Goal: Information Seeking & Learning: Learn about a topic

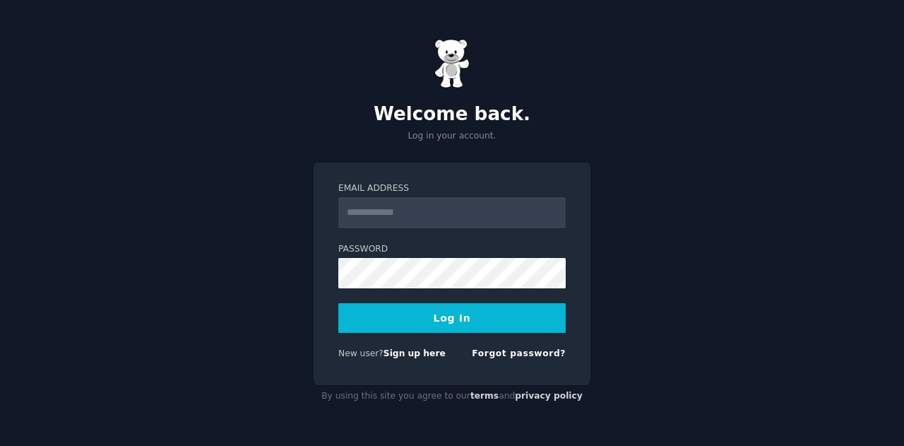
click at [398, 213] on input "Email Address" at bounding box center [451, 212] width 227 height 31
type input "**********"
click at [449, 324] on button "Log In" at bounding box center [451, 318] width 227 height 30
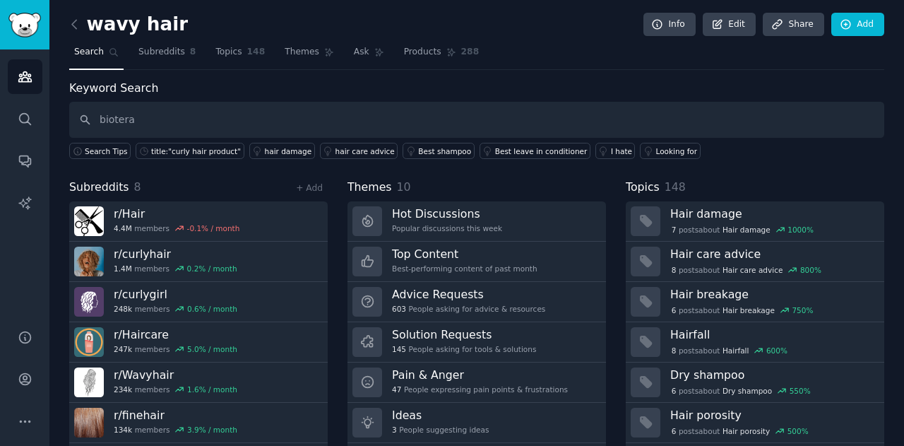
type input "biotera"
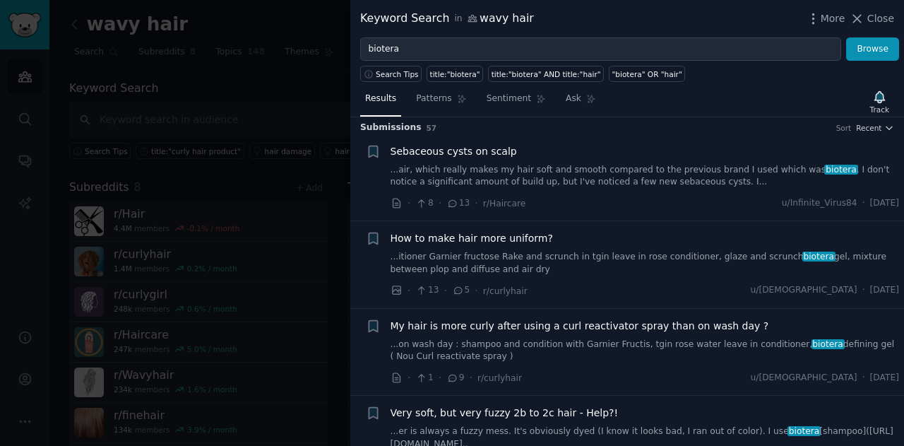
scroll to position [6, 0]
click at [573, 375] on div "· 1 · 9 · r/[PERSON_NAME] u/[DEMOGRAPHIC_DATA] · [DATE]" at bounding box center [644, 376] width 509 height 15
click at [295, 222] on div at bounding box center [452, 223] width 904 height 446
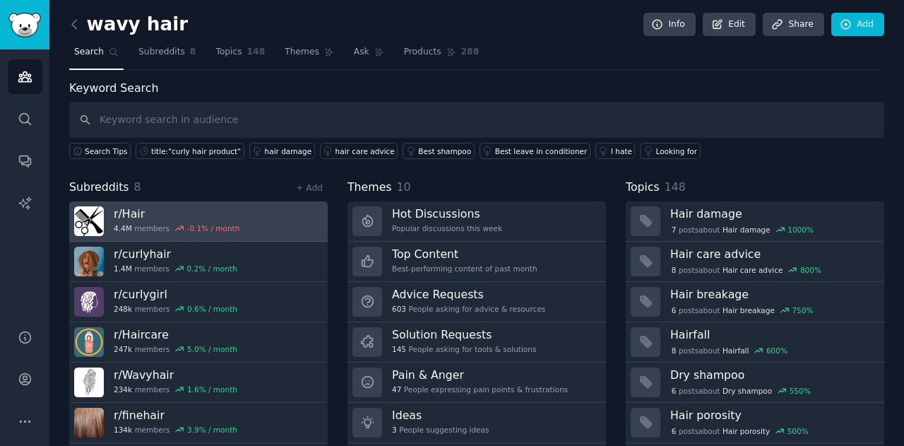
click at [117, 201] on link "r/ Hair 4.4M members -0.1 % / month" at bounding box center [198, 221] width 258 height 40
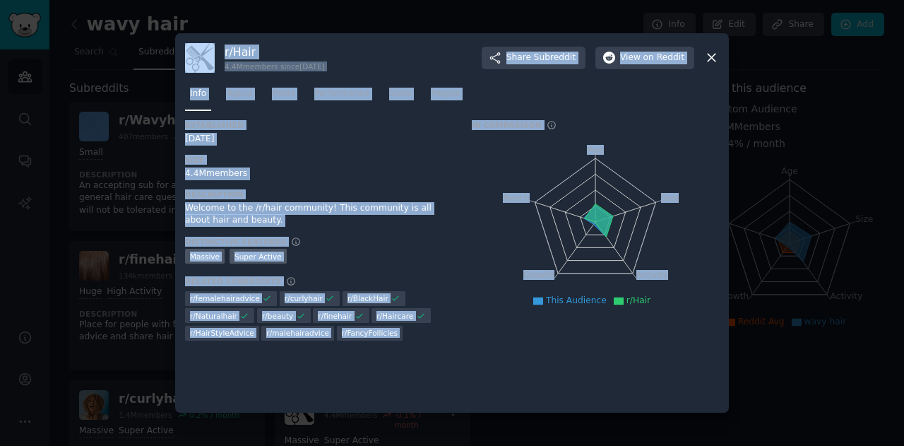
drag, startPoint x: 117, startPoint y: 201, endPoint x: 554, endPoint y: 179, distance: 436.9
click at [554, 179] on div "​ r/ Hair 4.4M members since [DATE] Share Subreddit View on Reddit Info Topics …" at bounding box center [452, 223] width 894 height 446
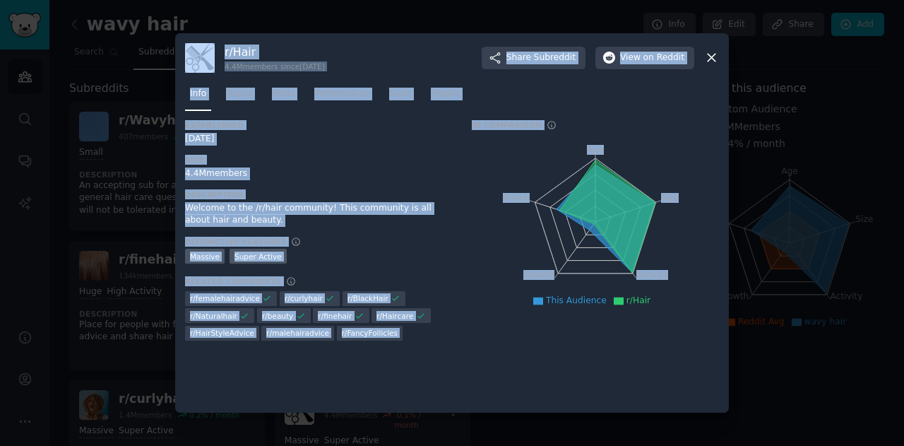
click at [714, 54] on icon at bounding box center [711, 57] width 15 height 15
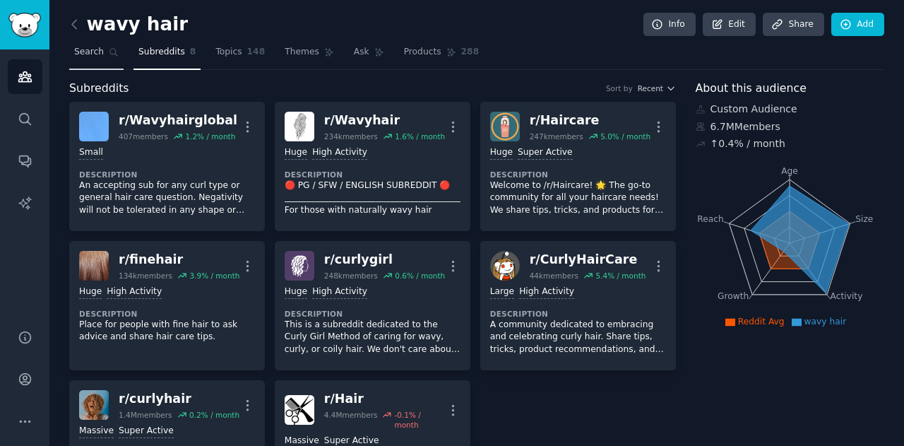
click at [99, 59] on link "Search" at bounding box center [96, 55] width 54 height 29
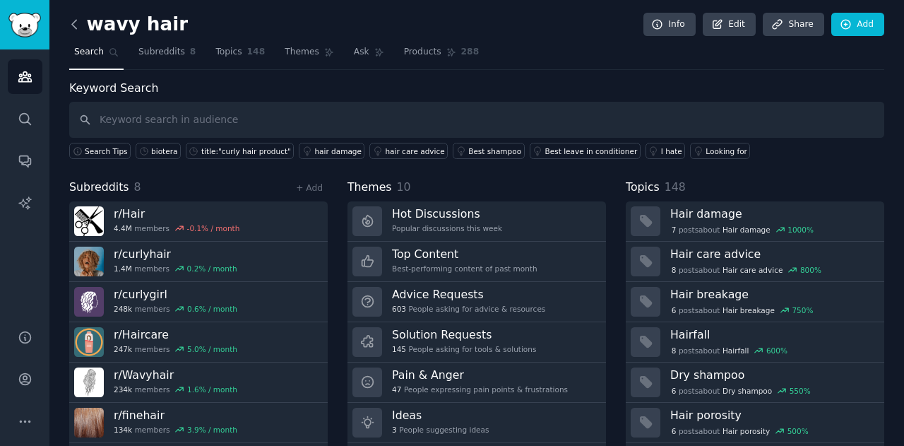
click at [73, 18] on icon at bounding box center [74, 24] width 15 height 15
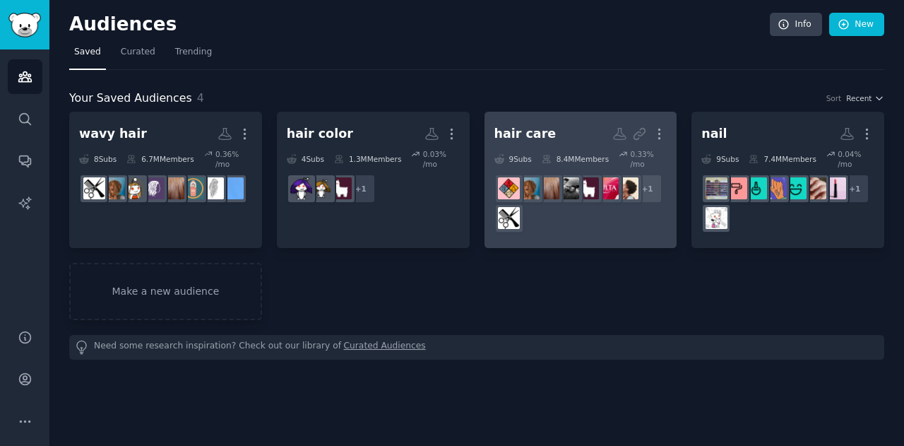
click at [545, 139] on h2 "hair care More" at bounding box center [580, 133] width 173 height 25
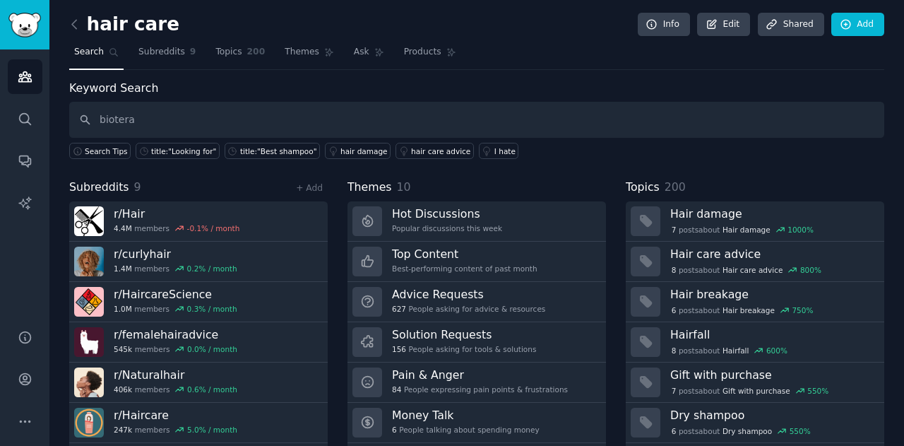
type input "biotera"
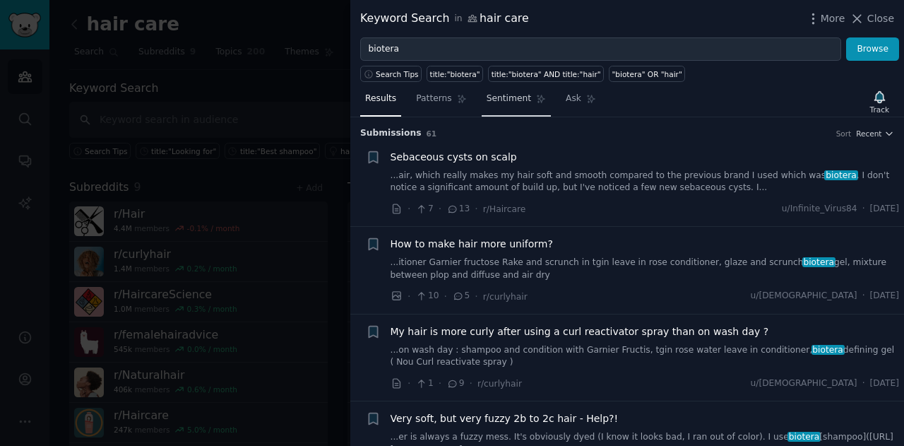
click at [487, 95] on span "Sentiment" at bounding box center [509, 98] width 44 height 13
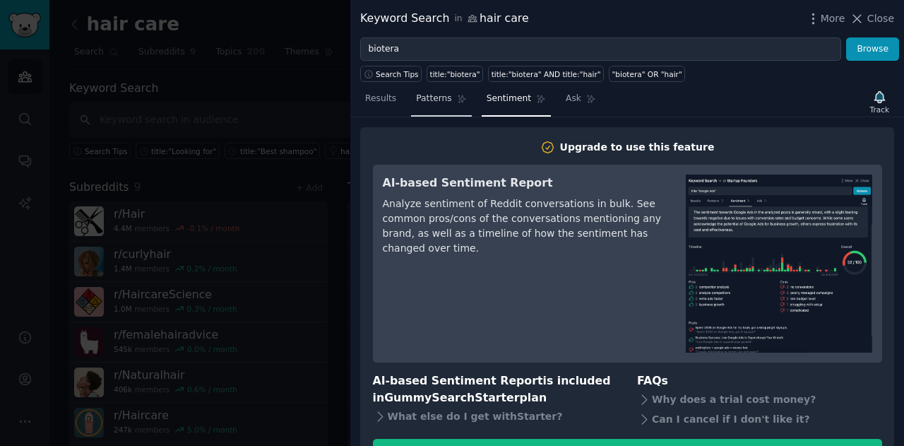
click at [441, 99] on span "Patterns" at bounding box center [433, 98] width 35 height 13
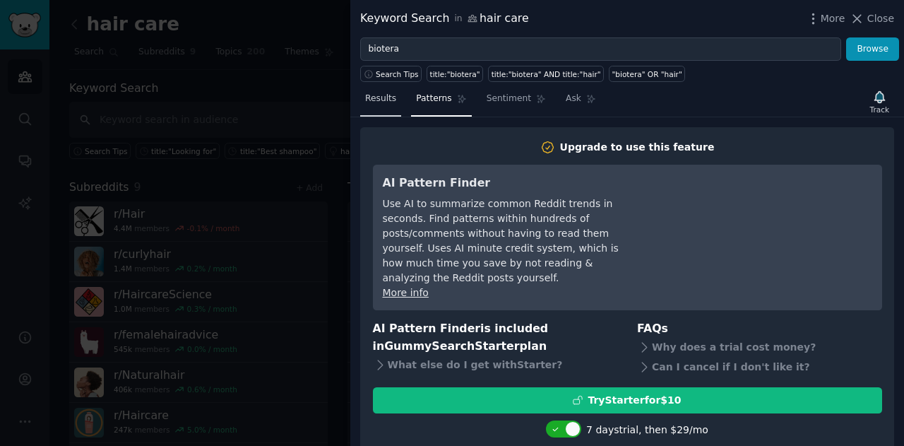
click at [377, 105] on link "Results" at bounding box center [380, 102] width 41 height 29
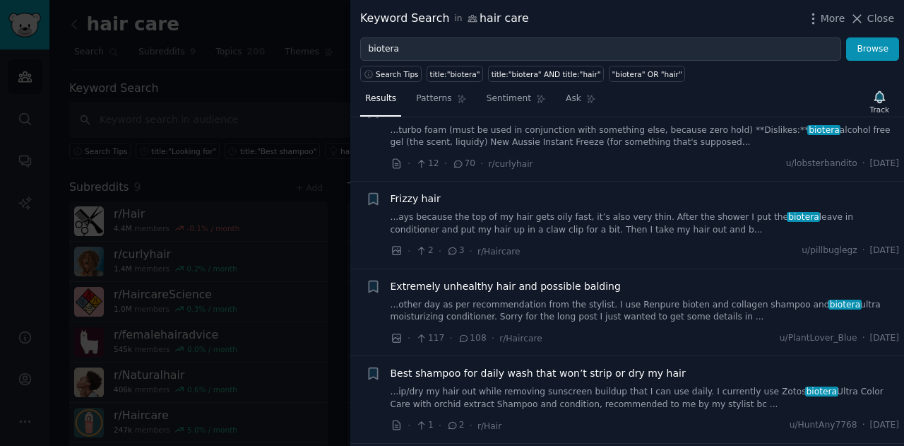
scroll to position [568, 0]
click at [533, 213] on link "...ays because the top of my hair gets oily fast, it’s also very thin. After th…" at bounding box center [644, 224] width 509 height 25
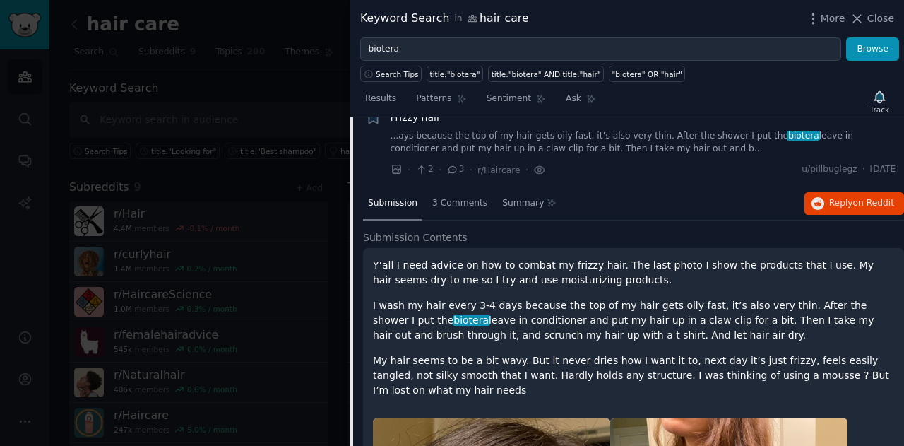
scroll to position [649, 0]
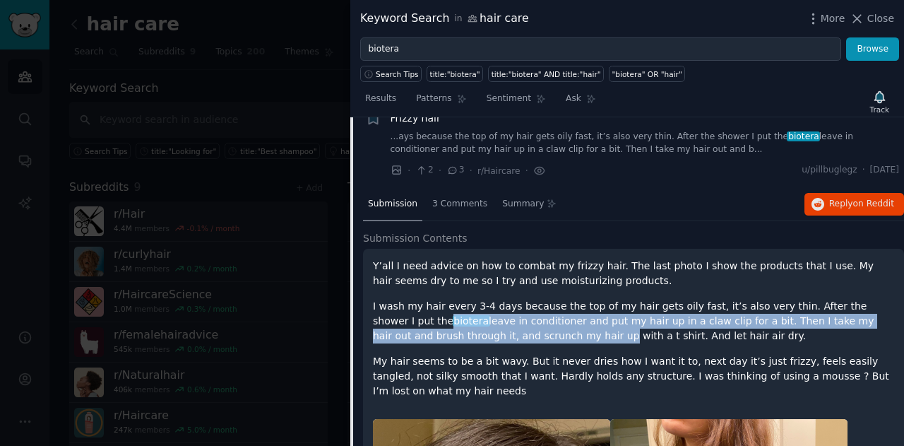
drag, startPoint x: 374, startPoint y: 310, endPoint x: 475, endPoint y: 328, distance: 102.6
click at [475, 328] on p "I wash my hair every 3-4 days because the top of my hair gets oily fast, it’s a…" at bounding box center [633, 321] width 521 height 44
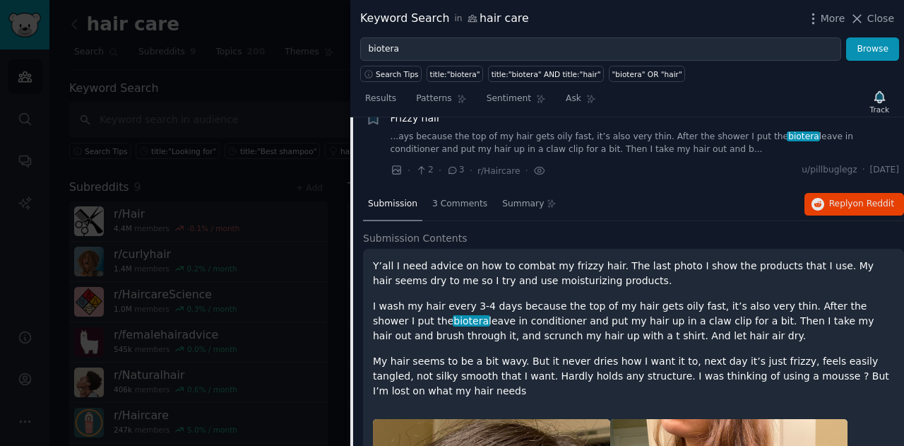
click at [484, 325] on p "I wash my hair every 3-4 days because the top of my hair gets oily fast, it’s a…" at bounding box center [633, 321] width 521 height 44
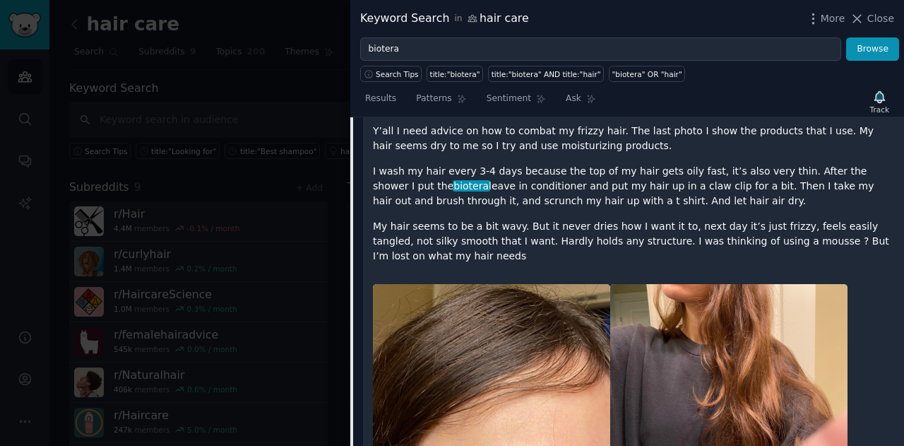
scroll to position [786, 0]
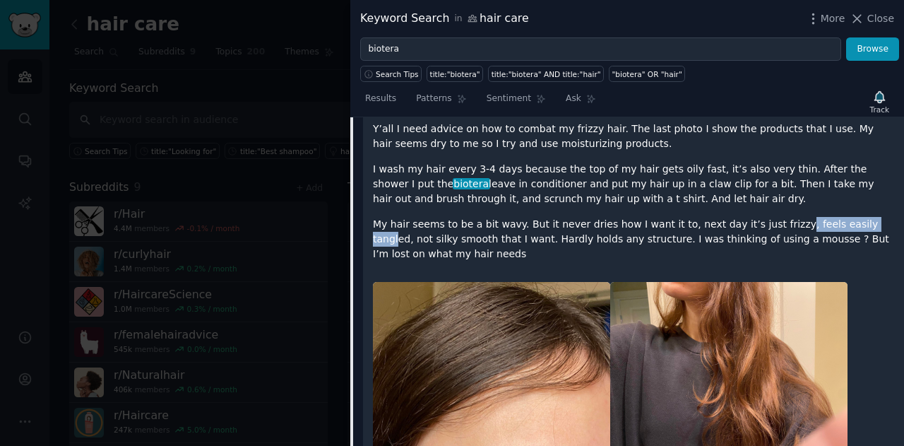
drag, startPoint x: 757, startPoint y: 225, endPoint x: 836, endPoint y: 227, distance: 79.1
click at [836, 227] on p "My hair seems to be a bit wavy. But it never dries how I want it to, next day i…" at bounding box center [633, 239] width 521 height 44
click at [713, 234] on p "My hair seems to be a bit wavy. But it never dries how I want it to, next day i…" at bounding box center [633, 239] width 521 height 44
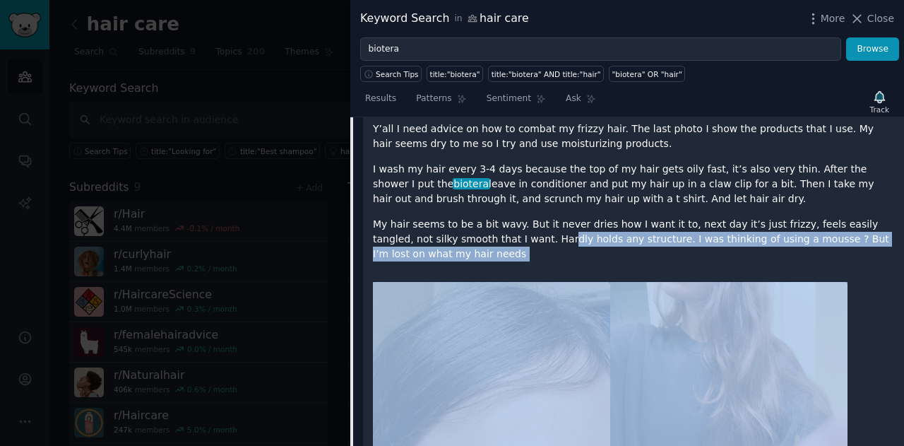
drag, startPoint x: 476, startPoint y: 236, endPoint x: 750, endPoint y: 246, distance: 274.2
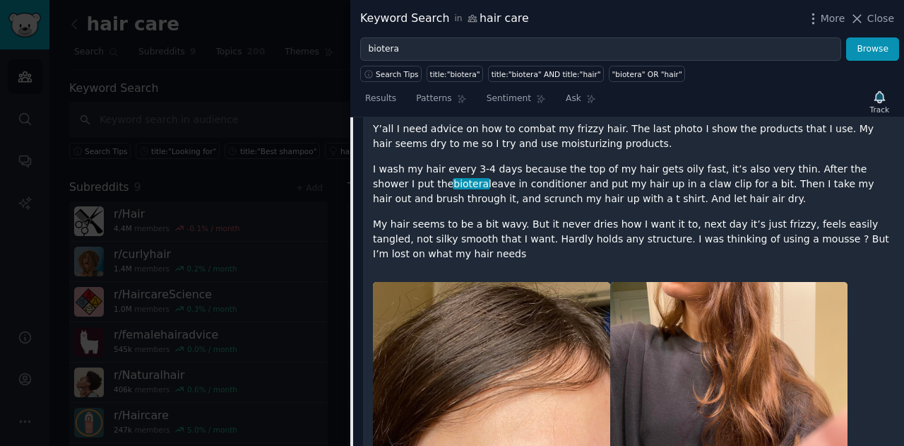
click at [750, 226] on p "My hair seems to be a bit wavy. But it never dries how I want it to, next day i…" at bounding box center [633, 239] width 521 height 44
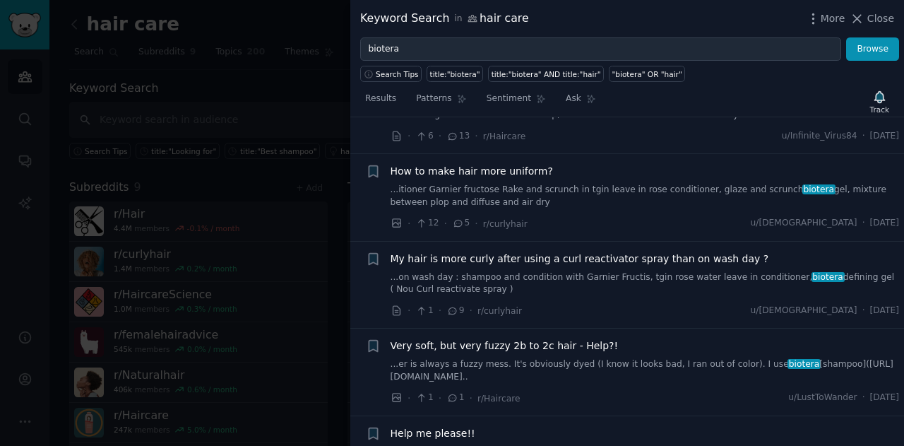
scroll to position [0, 0]
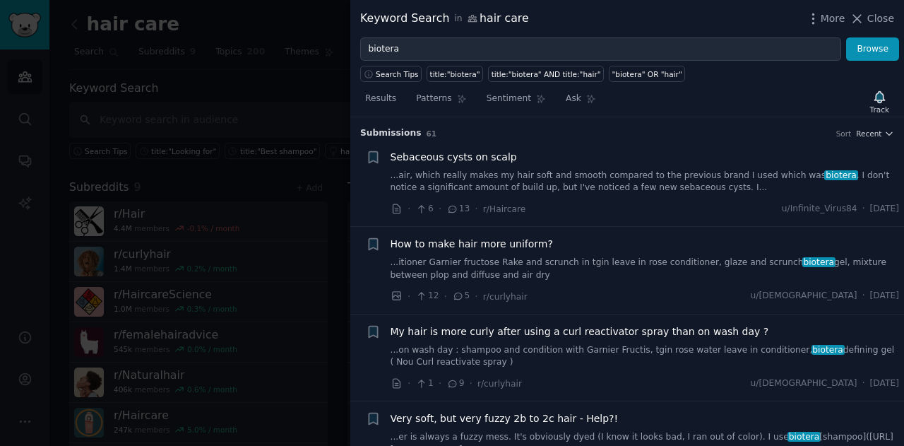
click at [482, 175] on link "...air, which really makes my hair soft and smooth compared to the previous bra…" at bounding box center [644, 181] width 509 height 25
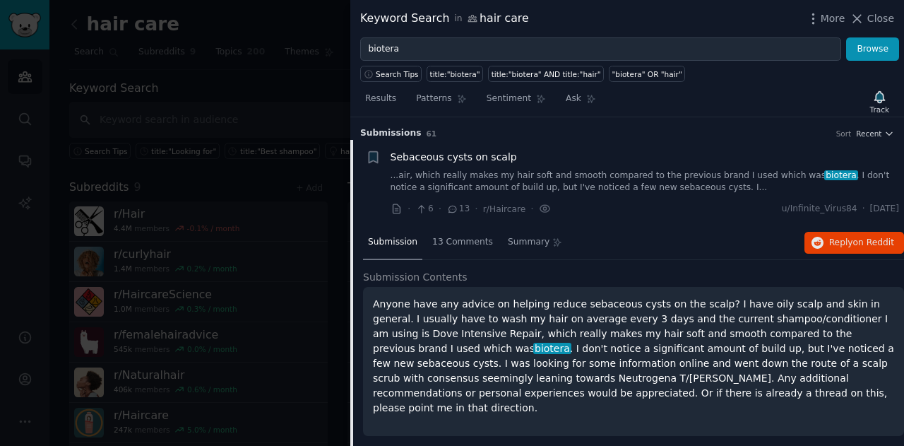
scroll to position [22, 0]
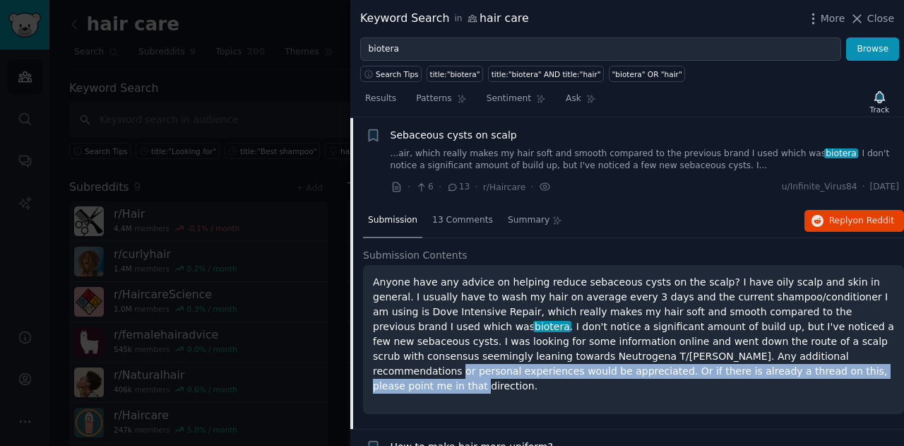
drag, startPoint x: 549, startPoint y: 358, endPoint x: 700, endPoint y: 386, distance: 154.3
click at [700, 386] on div "Anyone have any advice on helping reduce sebaceous cysts on the scalp? I have o…" at bounding box center [633, 339] width 541 height 149
click at [695, 383] on div "Anyone have any advice on helping reduce sebaceous cysts on the scalp? I have o…" at bounding box center [633, 339] width 541 height 149
